Goal: Task Accomplishment & Management: Manage account settings

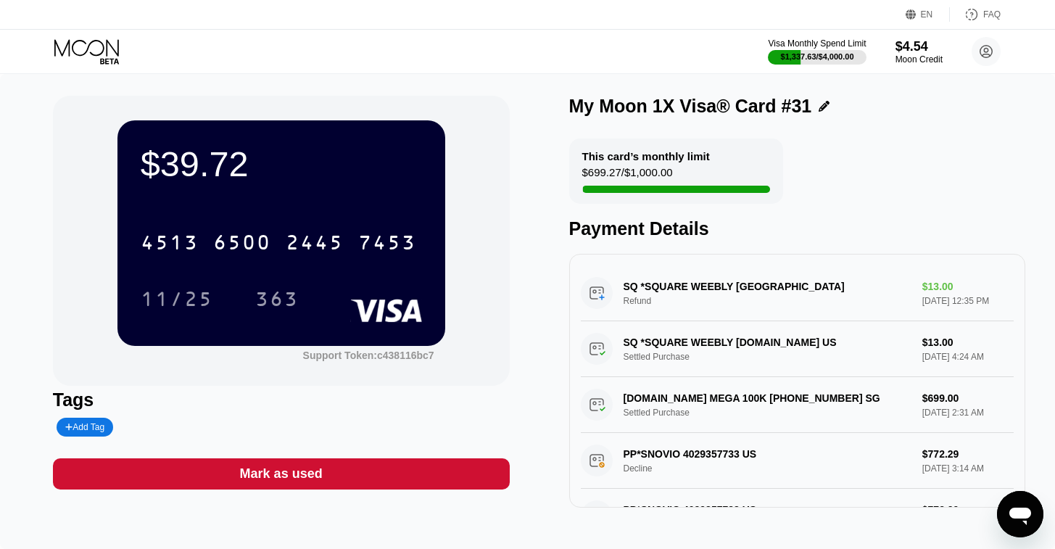
click at [81, 56] on icon at bounding box center [87, 51] width 67 height 25
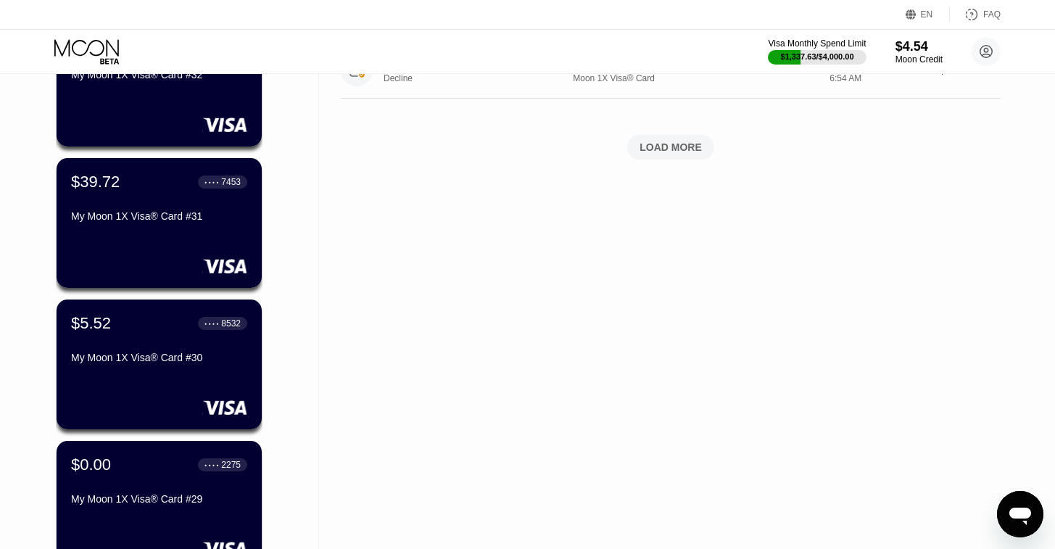
scroll to position [732, 0]
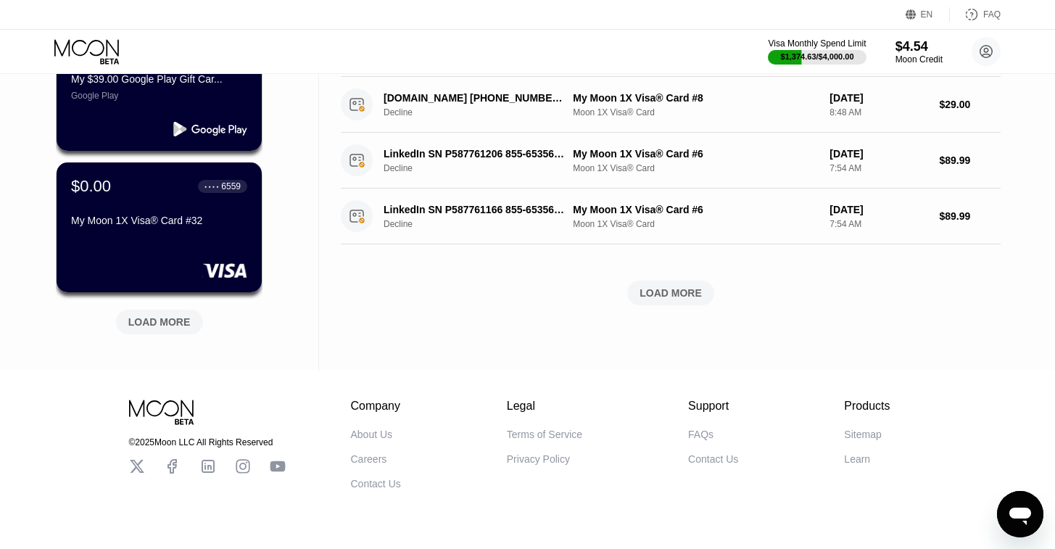
scroll to position [613, 0]
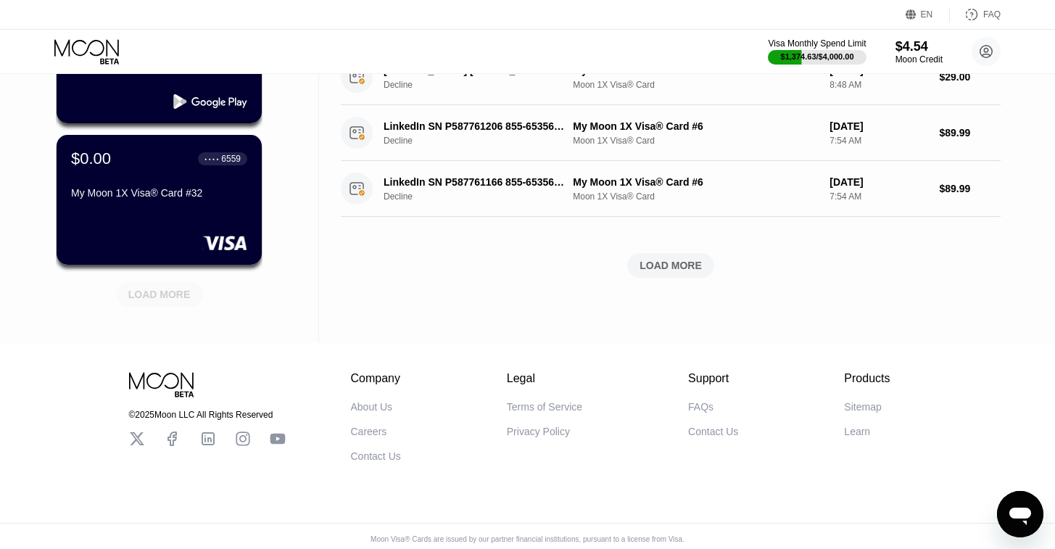
click at [157, 300] on div "LOAD MORE" at bounding box center [159, 294] width 62 height 13
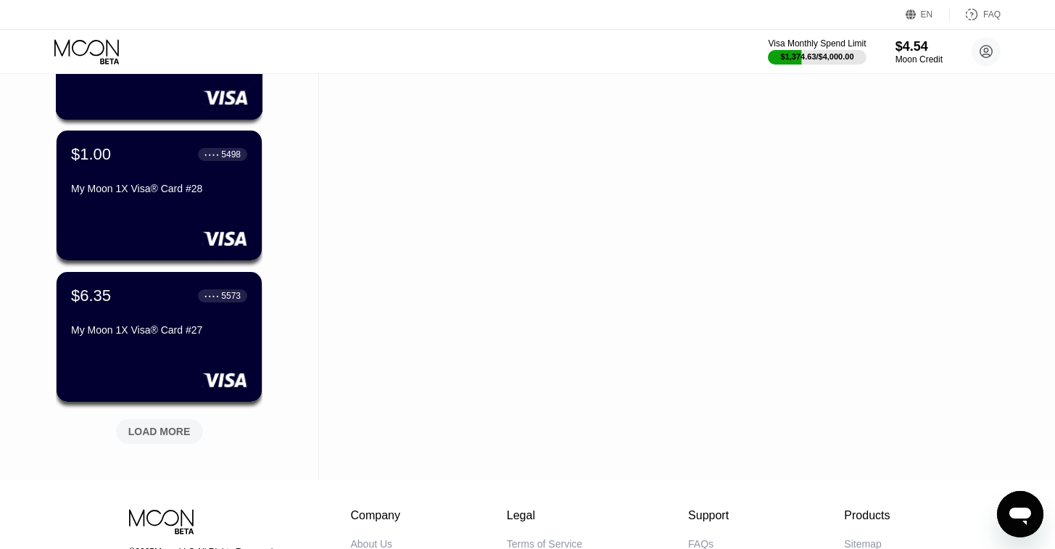
scroll to position [1186, 0]
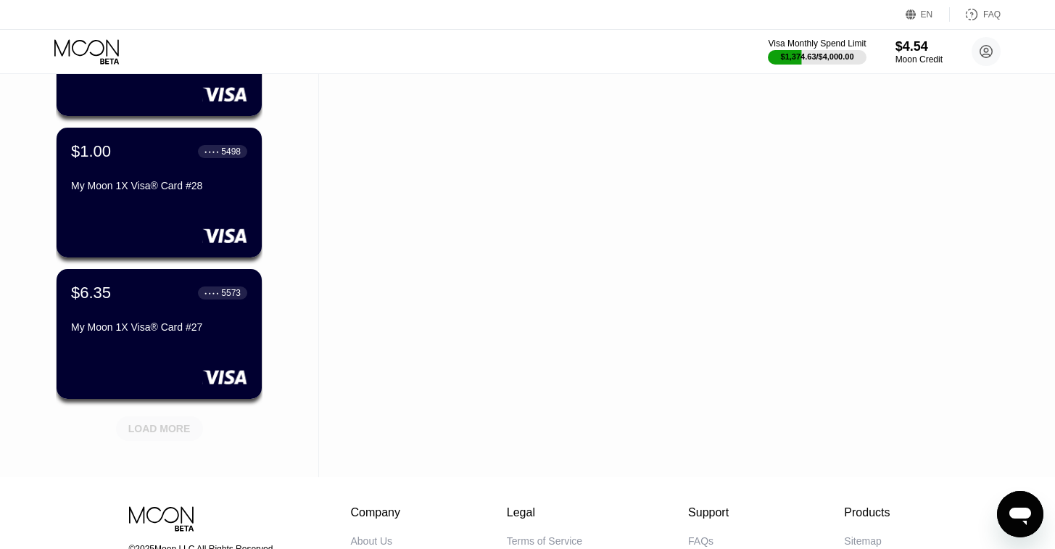
click at [168, 432] on div "LOAD MORE" at bounding box center [159, 428] width 62 height 13
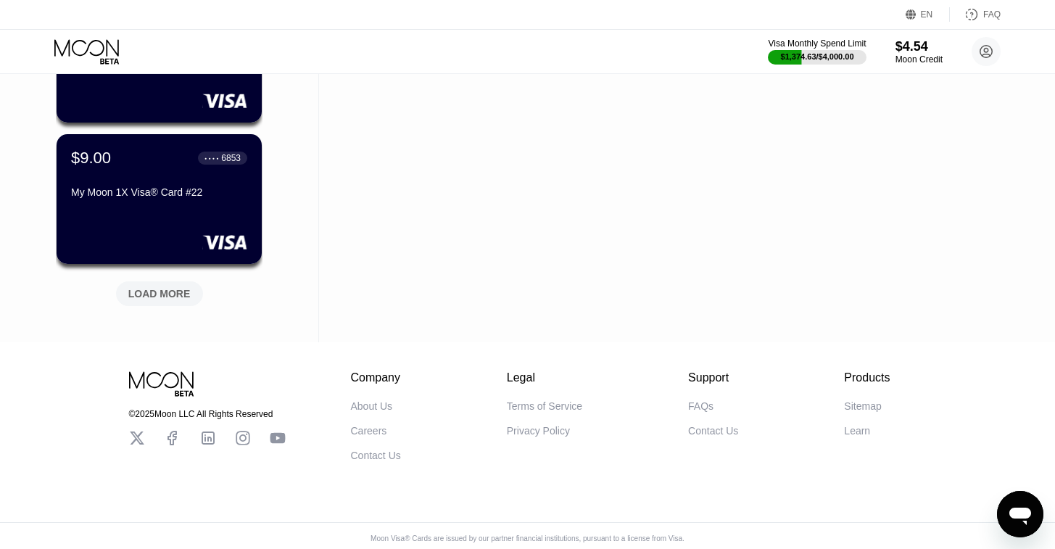
scroll to position [2046, 0]
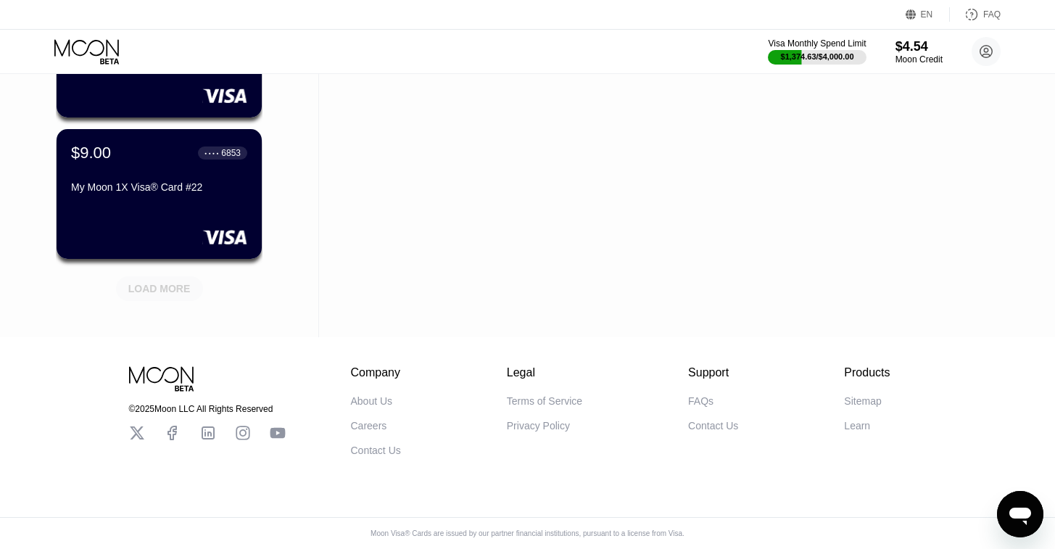
click at [152, 282] on div "LOAD MORE" at bounding box center [159, 288] width 62 height 13
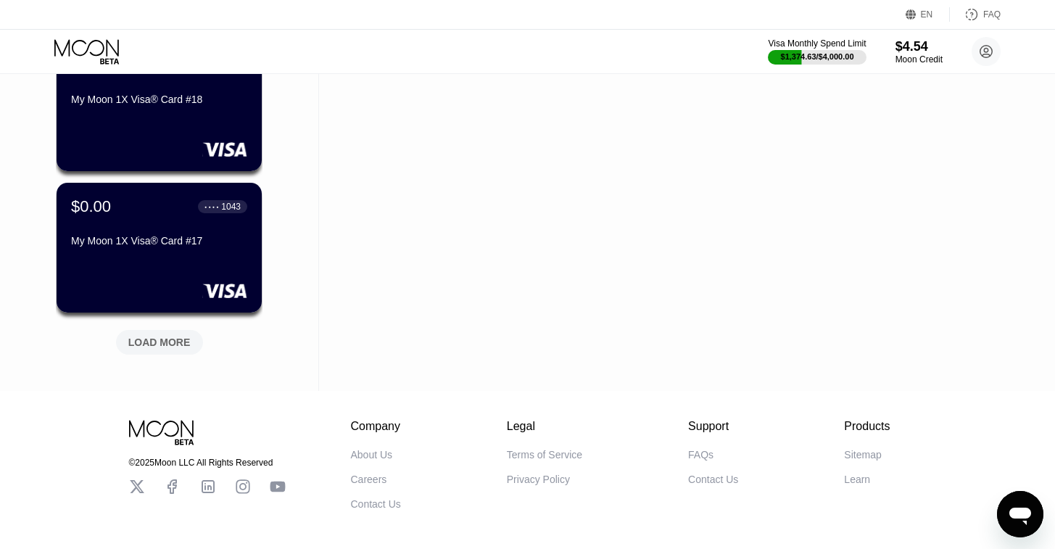
scroll to position [2688, 0]
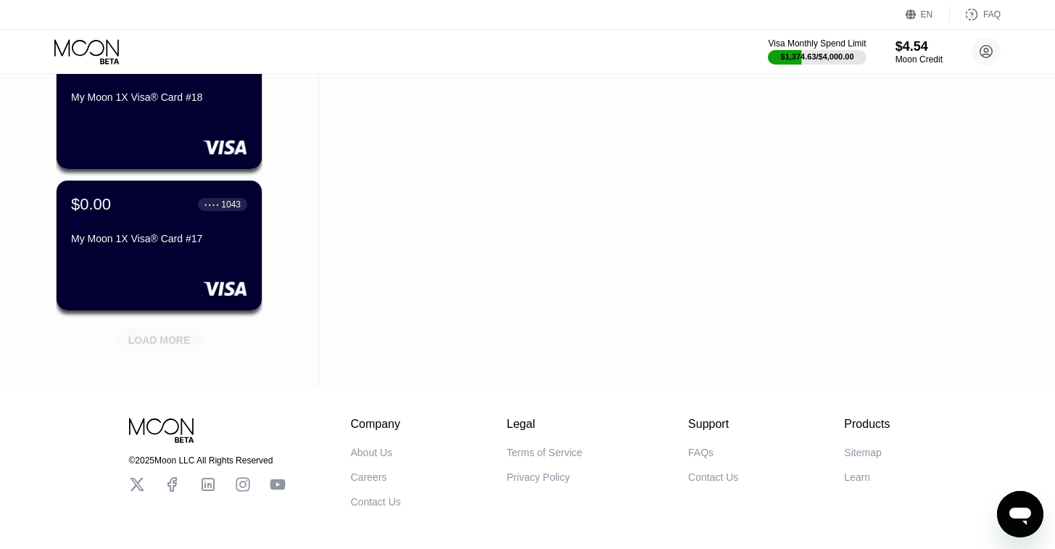
click at [157, 346] on div "LOAD MORE" at bounding box center [159, 339] width 62 height 13
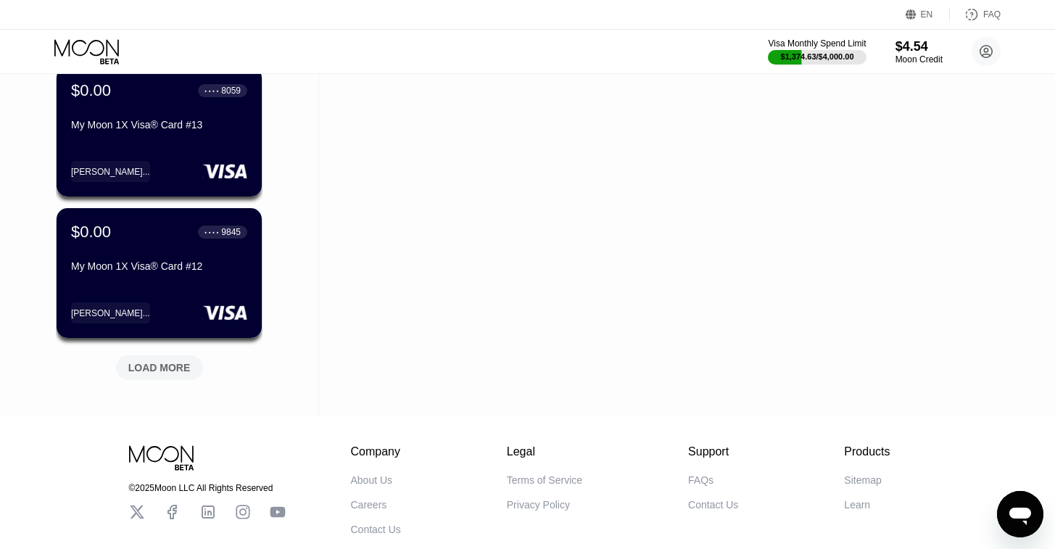
scroll to position [3380, 0]
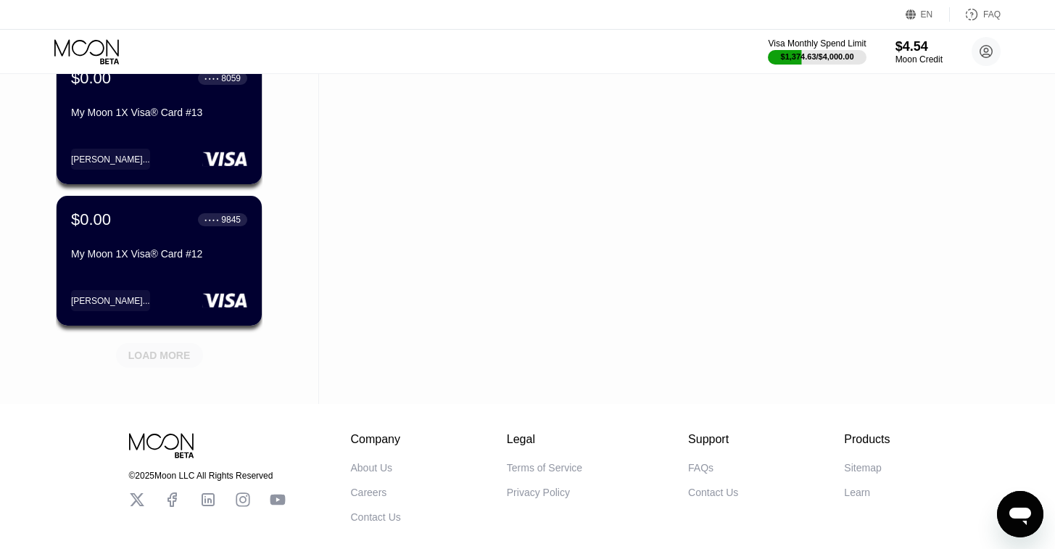
click at [155, 358] on div "LOAD MORE" at bounding box center [159, 355] width 62 height 13
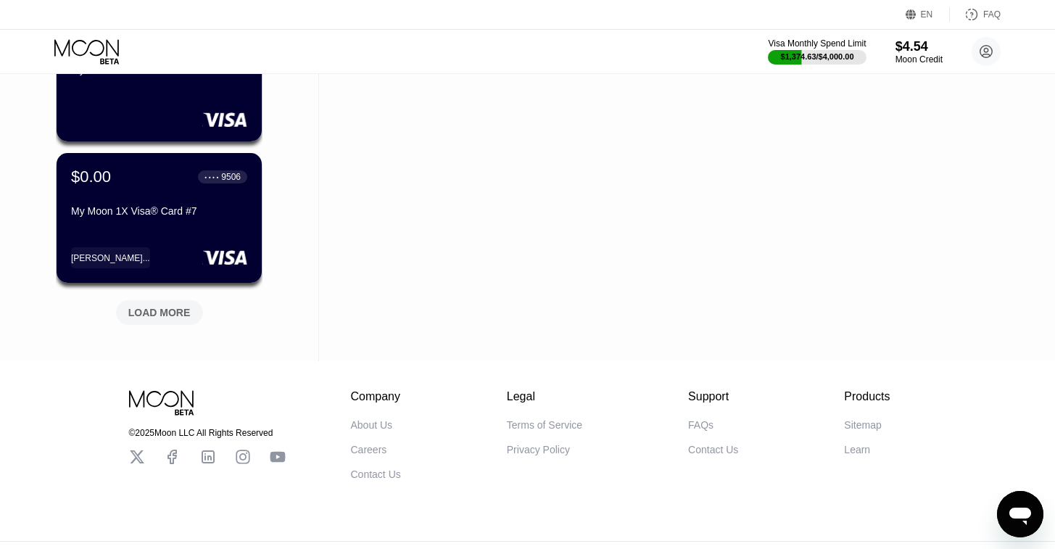
scroll to position [4135, 0]
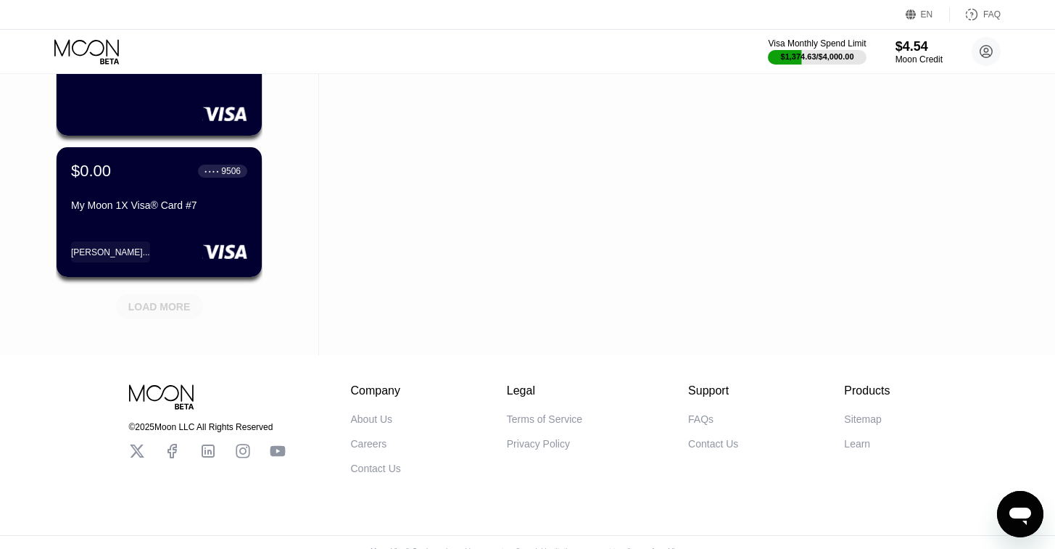
click at [147, 310] on div "LOAD MORE" at bounding box center [159, 306] width 62 height 13
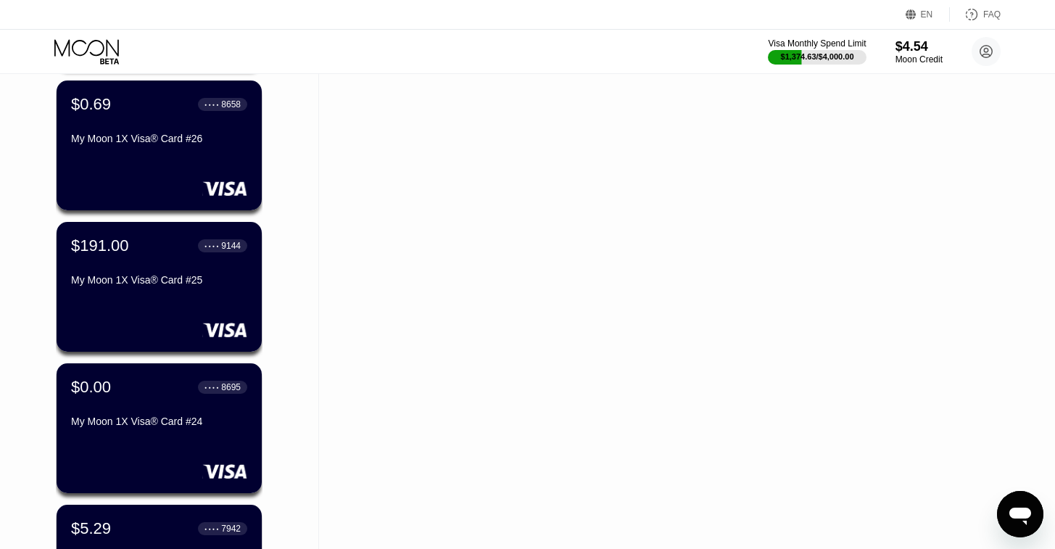
scroll to position [1514, 0]
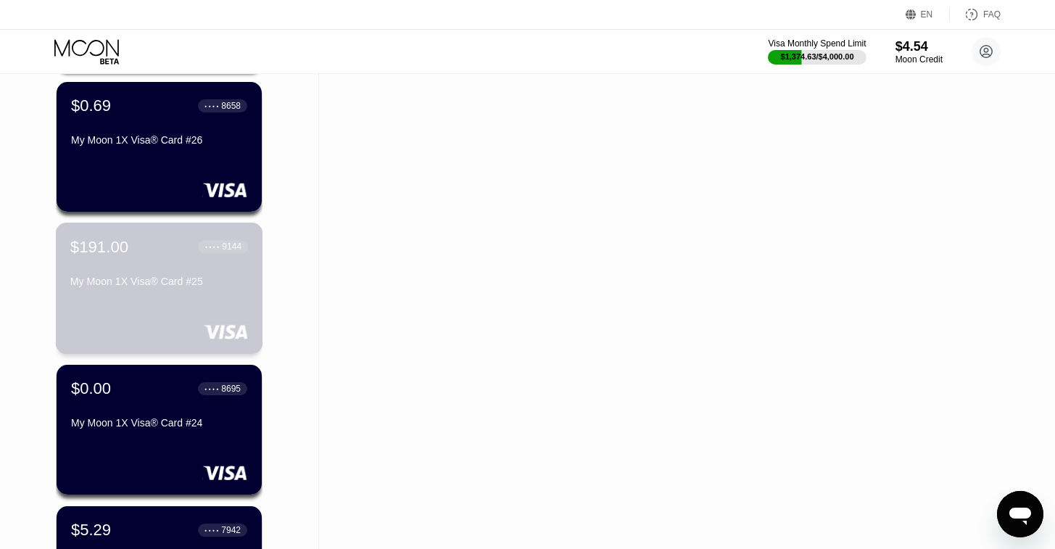
click at [149, 287] on div "My Moon 1X Visa® Card #25" at bounding box center [159, 281] width 178 height 12
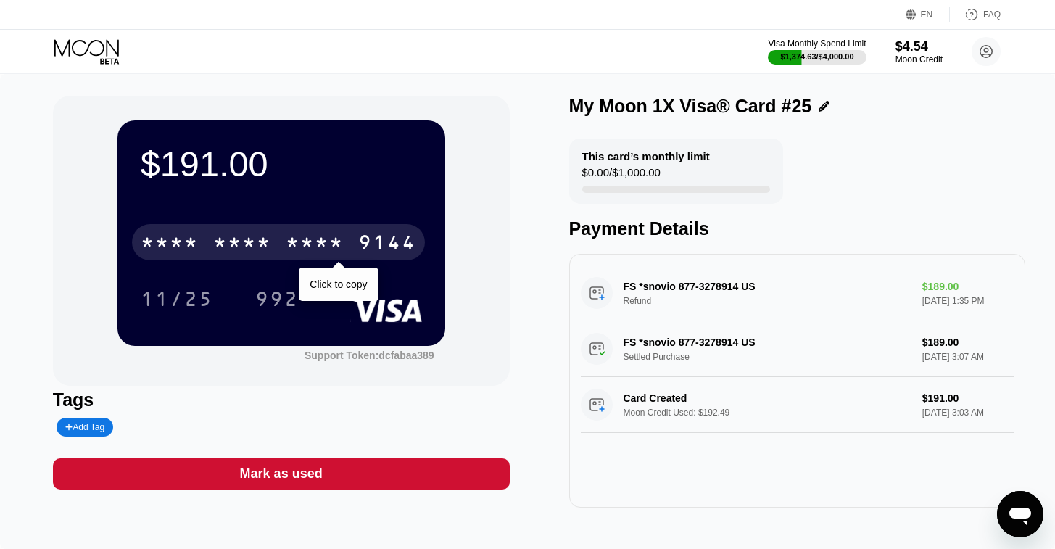
click at [269, 245] on div "* * * *" at bounding box center [242, 244] width 58 height 23
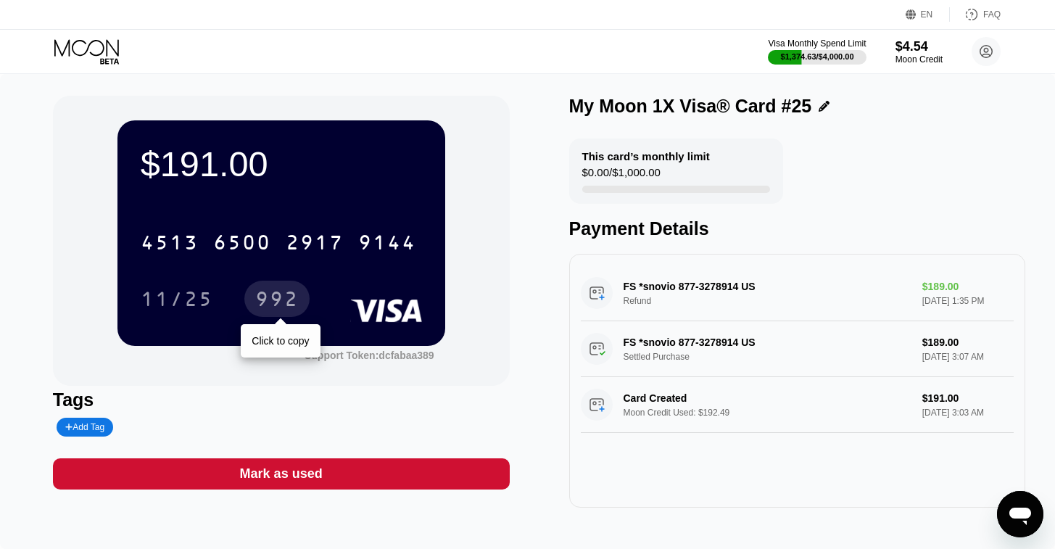
click at [278, 291] on div "992" at bounding box center [276, 300] width 43 height 23
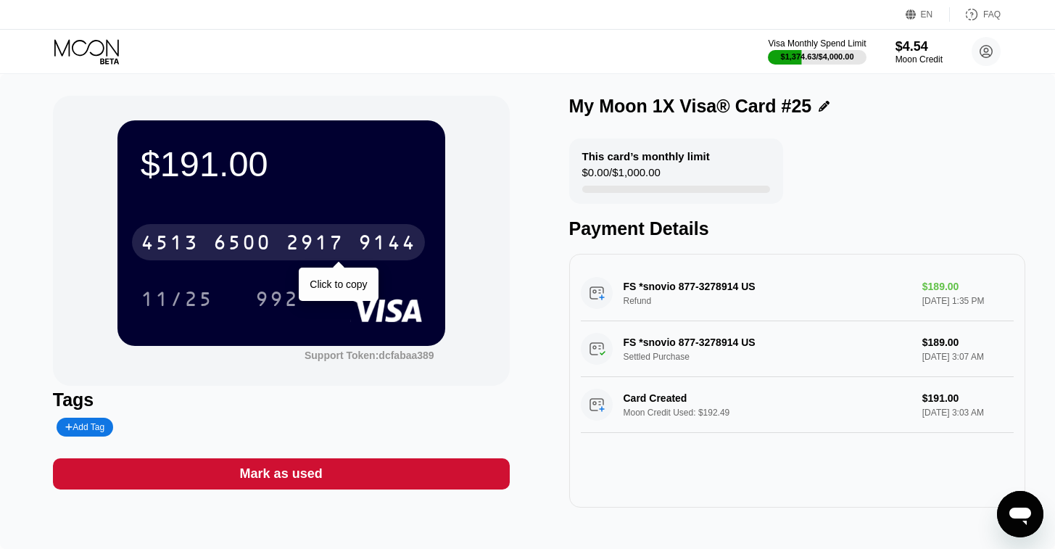
click at [270, 244] on div "6500" at bounding box center [242, 244] width 58 height 23
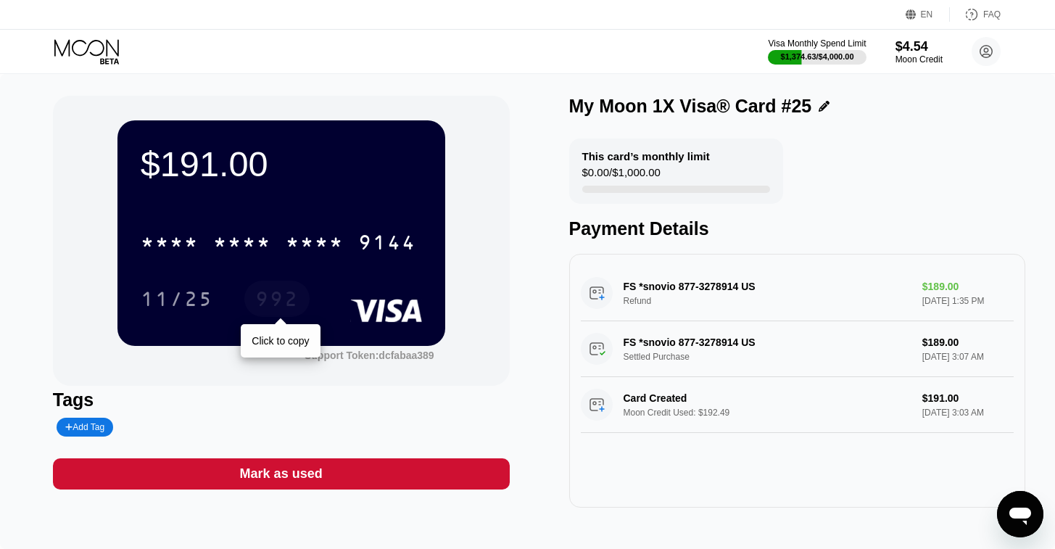
click at [276, 295] on div "992" at bounding box center [276, 300] width 43 height 23
